Goal: Information Seeking & Learning: Find specific fact

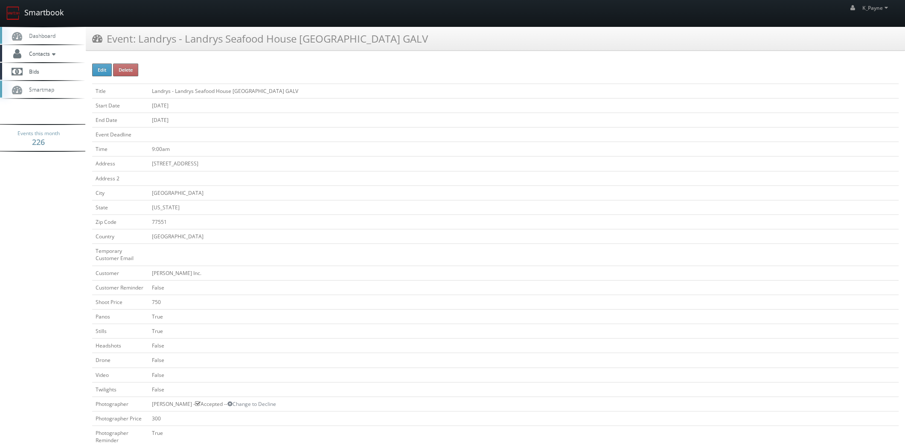
click at [27, 7] on link "Smartbook" at bounding box center [35, 13] width 70 height 26
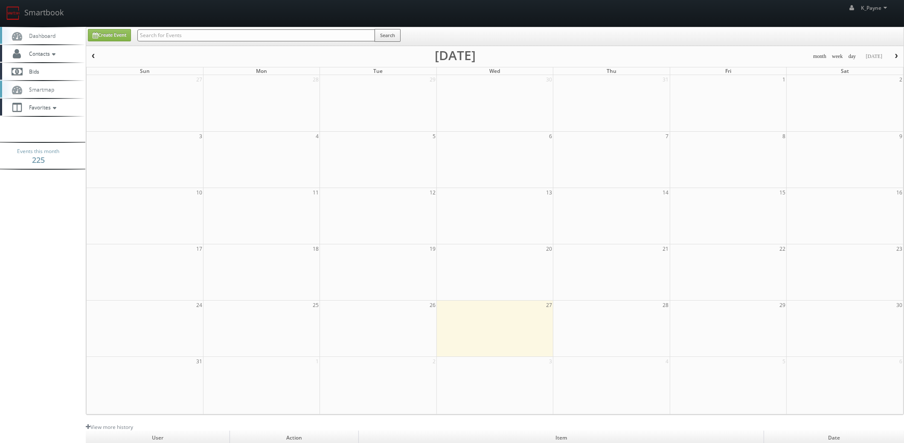
click at [198, 34] on input "text" at bounding box center [256, 35] width 238 height 12
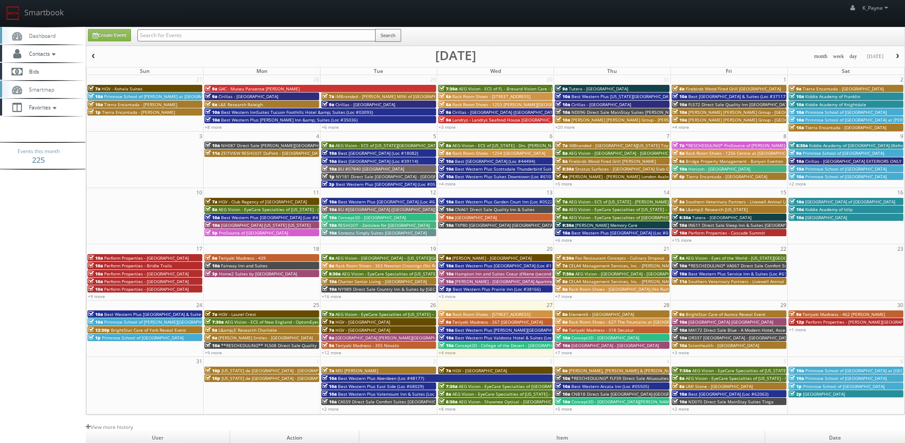
paste input "School Specialty Dallas UTSW STEM School"
type input "School Specialty Dallas UTSW STEM School"
click at [388, 34] on button "Search" at bounding box center [388, 35] width 26 height 13
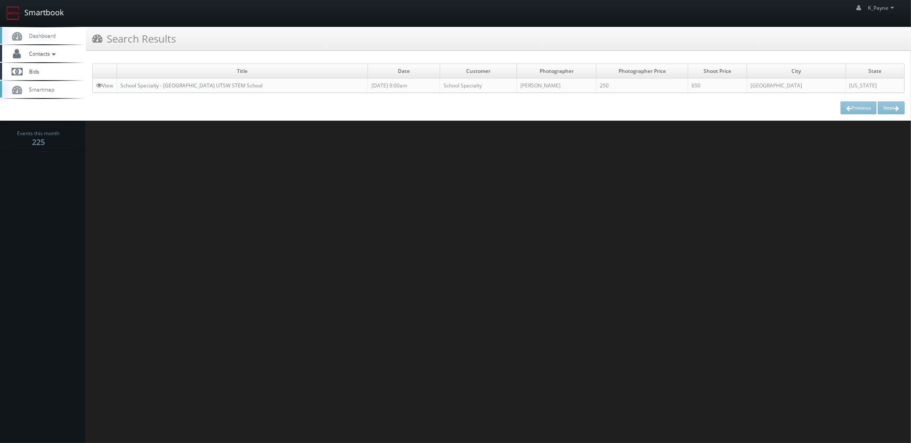
click at [42, 16] on link "Smartbook" at bounding box center [35, 13] width 70 height 26
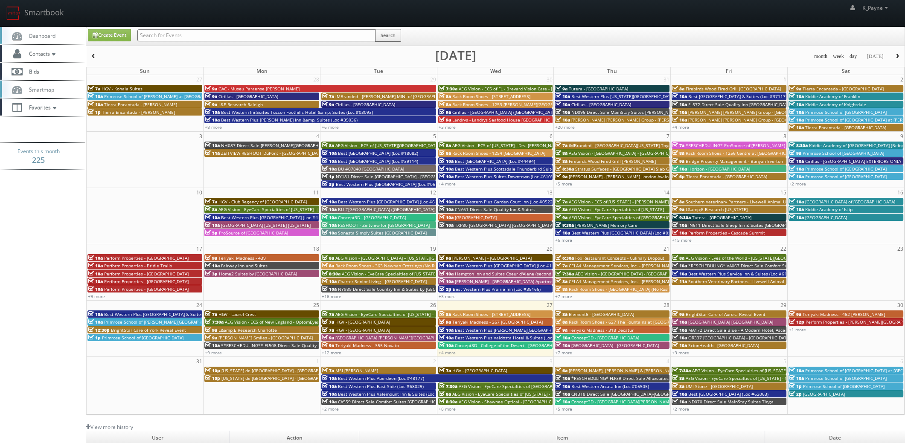
click at [173, 35] on input "text" at bounding box center [256, 35] width 238 height 12
paste input "Little Elm Lakewood Village ES"
type input "Little Elm Lakewood Village ES"
click at [395, 35] on button "Search" at bounding box center [388, 35] width 26 height 13
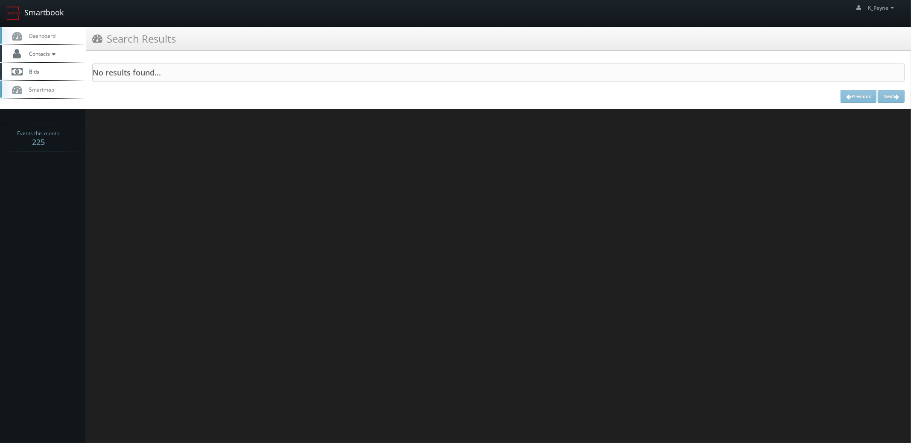
click at [41, 15] on link "Smartbook" at bounding box center [35, 13] width 70 height 26
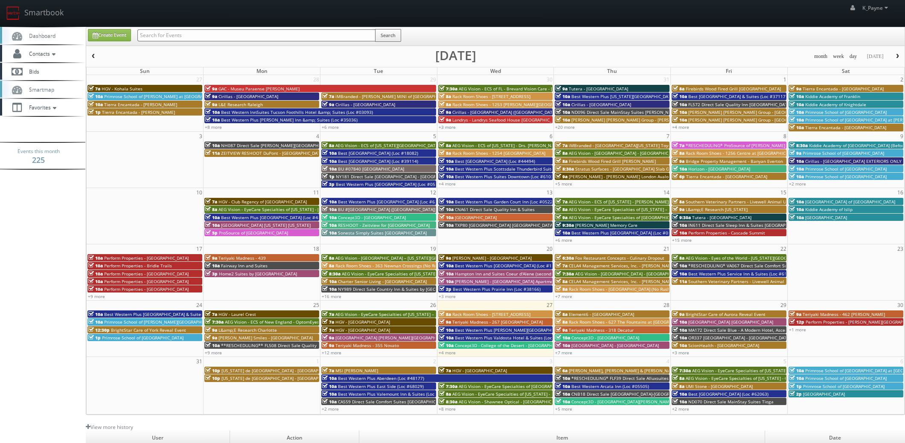
click at [200, 34] on input "text" at bounding box center [256, 35] width 238 height 12
type input "school specialty"
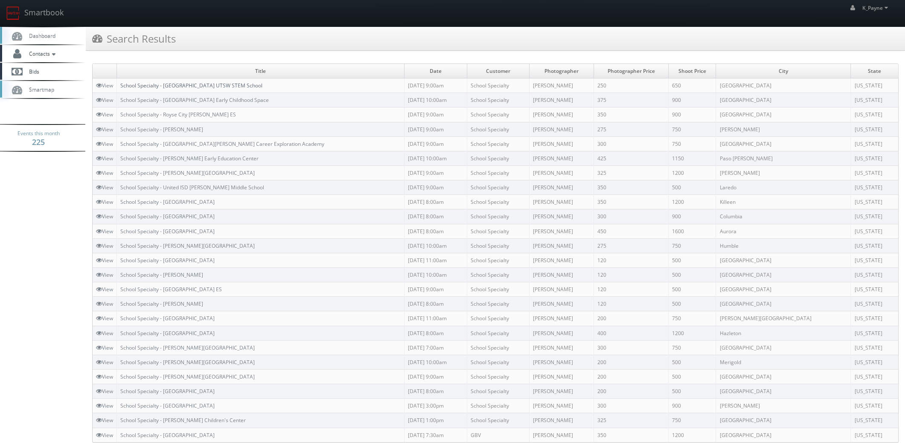
click at [201, 83] on link "School Specialty - [GEOGRAPHIC_DATA] UTSW STEM School" at bounding box center [191, 85] width 142 height 7
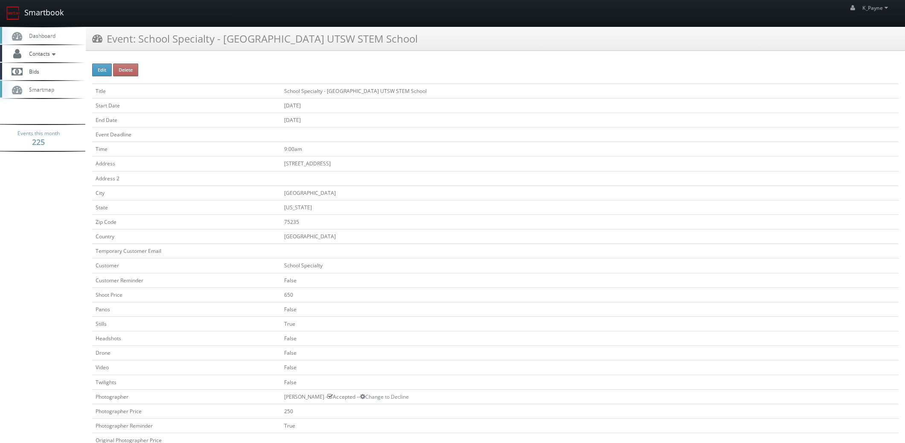
click at [22, 12] on link "Smartbook" at bounding box center [35, 13] width 70 height 26
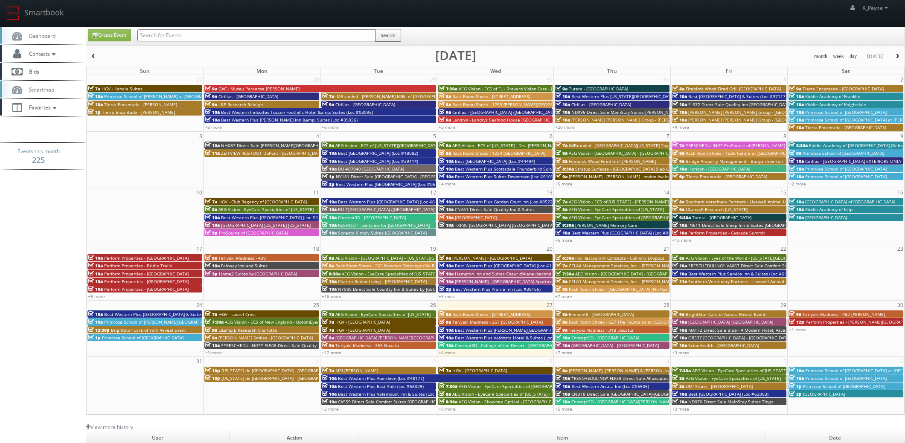
click at [213, 33] on input "text" at bounding box center [256, 35] width 238 height 12
type input "flk89"
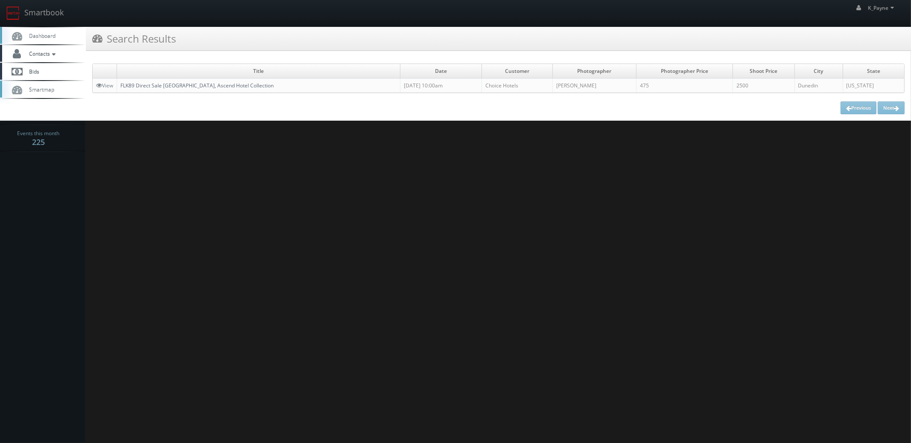
click at [222, 85] on link "FLK89 Direct Sale [GEOGRAPHIC_DATA], Ascend Hotel Collection" at bounding box center [196, 85] width 153 height 7
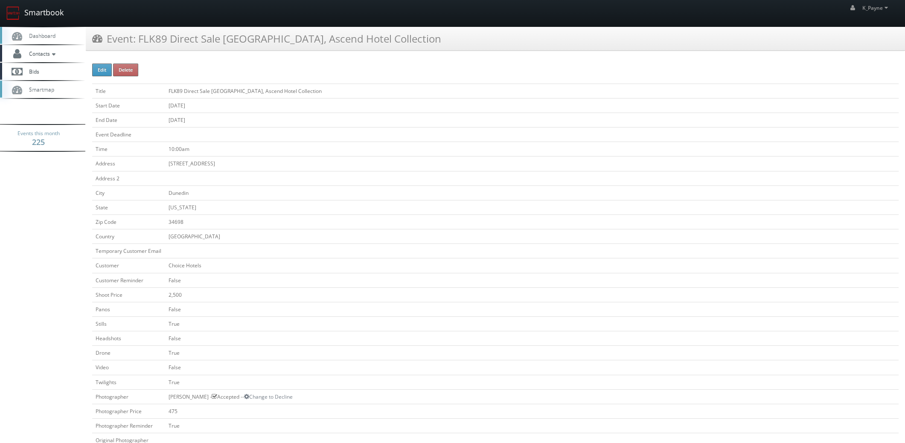
click at [37, 9] on link "Smartbook" at bounding box center [35, 13] width 70 height 26
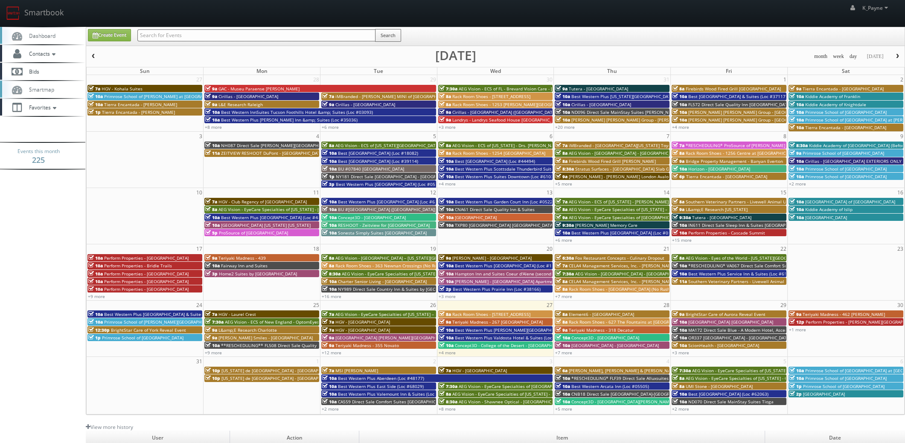
click at [160, 34] on input "text" at bounding box center [256, 35] width 238 height 12
paste input "[GEOGRAPHIC_DATA]"
type input "[GEOGRAPHIC_DATA]"
